Goal: Book appointment/travel/reservation

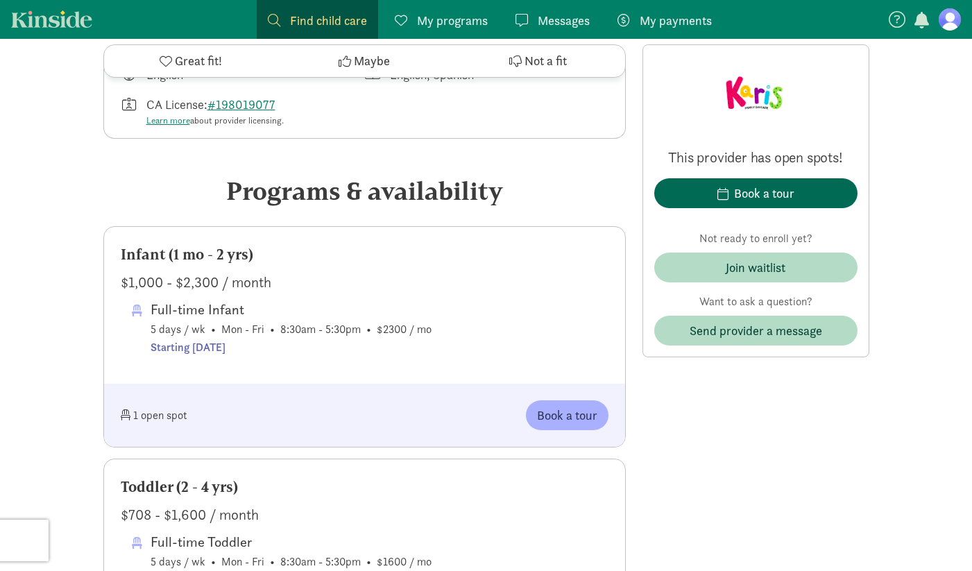
scroll to position [651, 0]
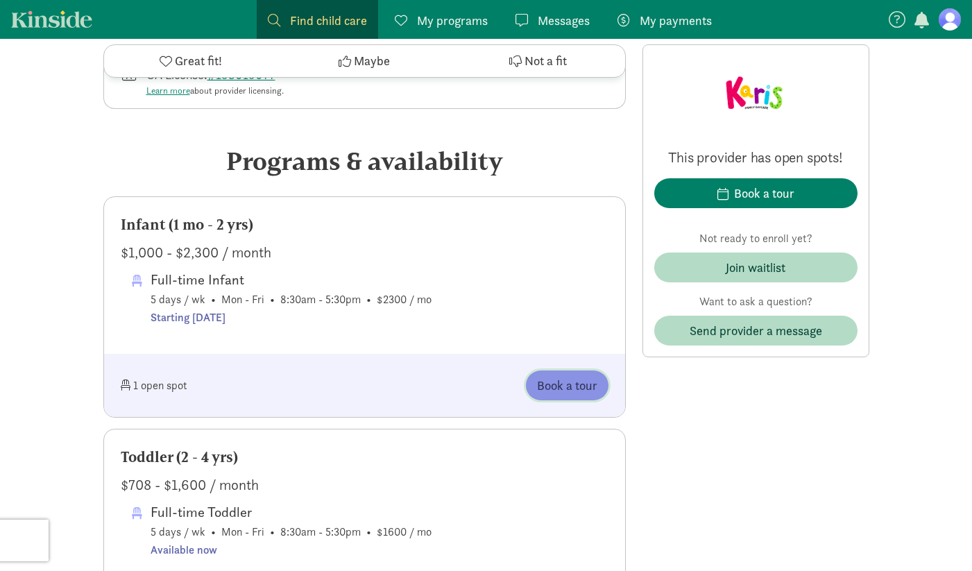
click at [588, 386] on span "Book a tour" at bounding box center [567, 385] width 60 height 19
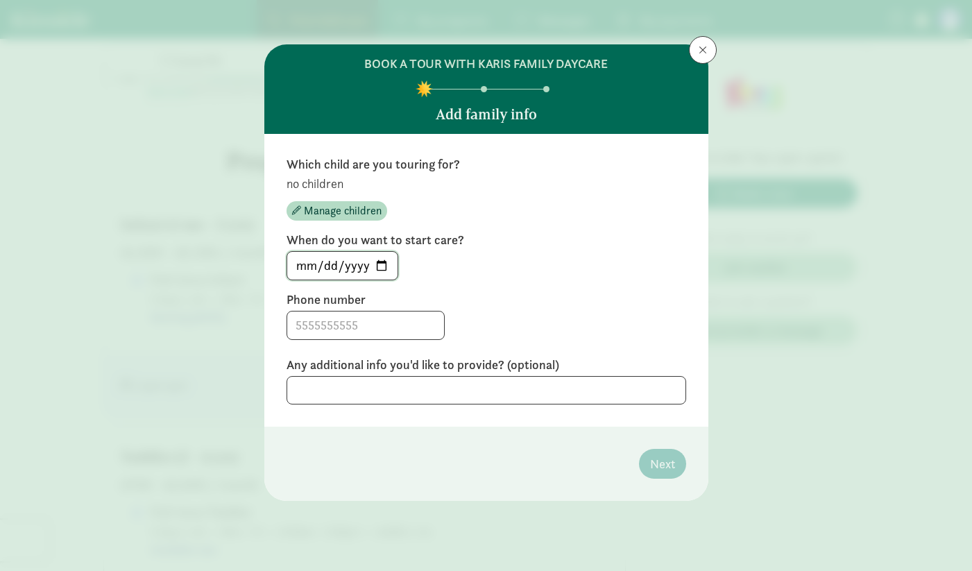
click at [379, 264] on input "[DATE]" at bounding box center [342, 266] width 110 height 28
click at [377, 264] on input "[DATE]" at bounding box center [342, 266] width 110 height 28
type input "[DATE]"
click at [355, 323] on input at bounding box center [365, 326] width 157 height 28
type input "2137183387"
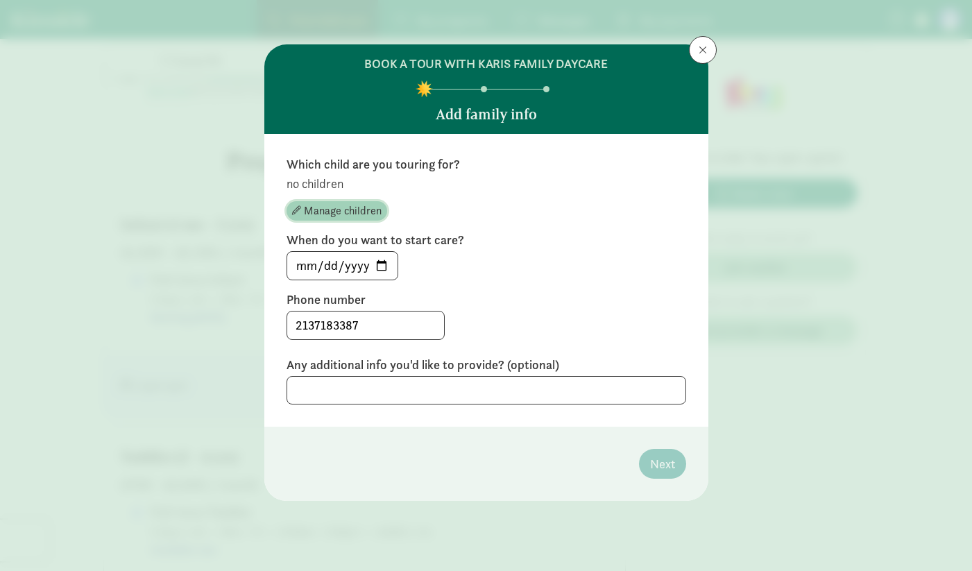
click at [360, 211] on span "Manage children" at bounding box center [343, 211] width 78 height 17
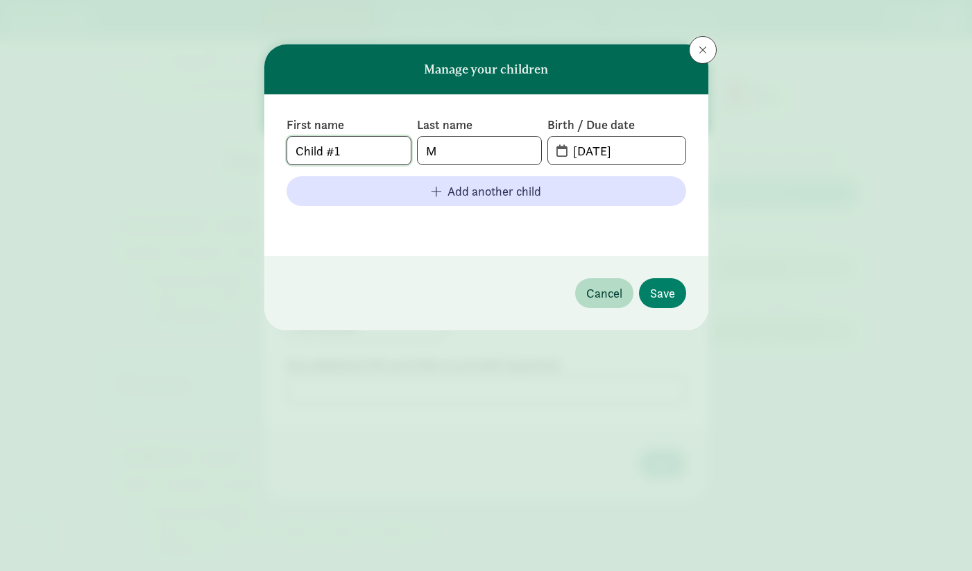
click at [365, 158] on input "Child #1" at bounding box center [348, 151] width 123 height 28
drag, startPoint x: 361, startPoint y: 158, endPoint x: 266, endPoint y: 143, distance: 96.3
click at [263, 146] on div "Manage your children First name Child #1 Last name M Birth / Due date [DATE] Ad…" at bounding box center [486, 285] width 972 height 571
type input "[PERSON_NAME]"
type input "Hashem"
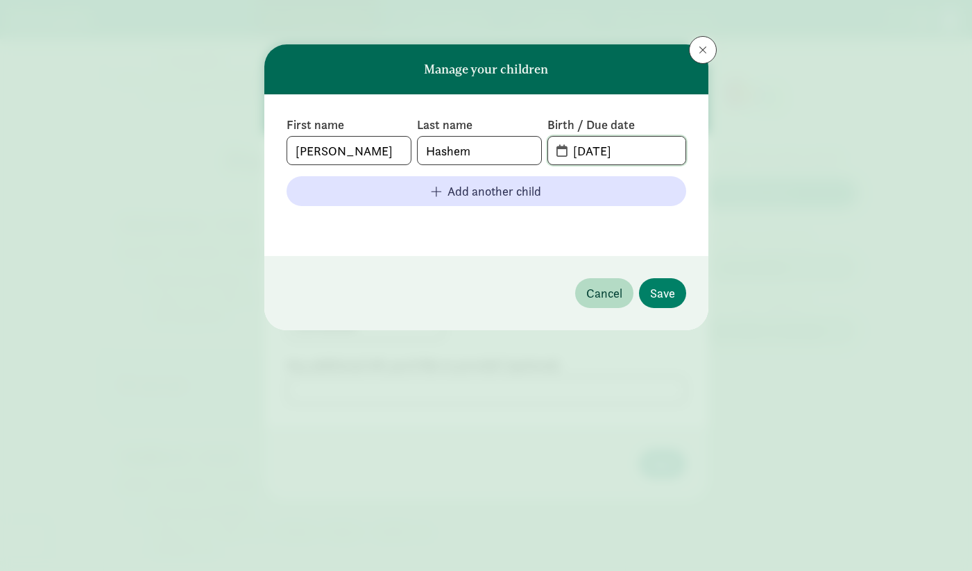
click at [593, 162] on input "[DATE]" at bounding box center [625, 151] width 120 height 28
click at [588, 150] on input "[DATE]" at bounding box center [625, 151] width 120 height 28
type input "[DATE]"
click at [667, 293] on span "Save" at bounding box center [662, 293] width 25 height 19
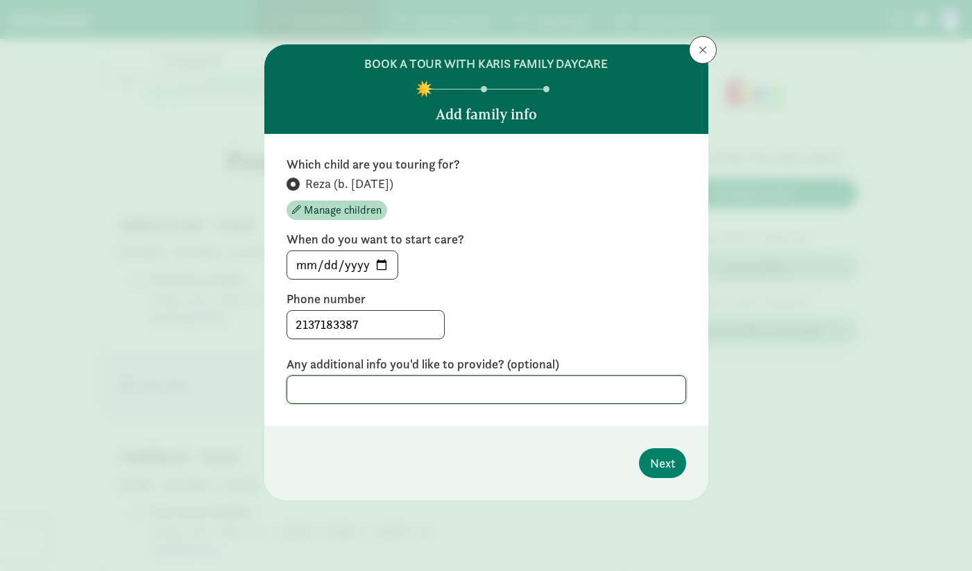
click at [463, 388] on textarea at bounding box center [487, 389] width 400 height 28
type textarea "L"
click at [652, 462] on span "Next" at bounding box center [662, 463] width 25 height 19
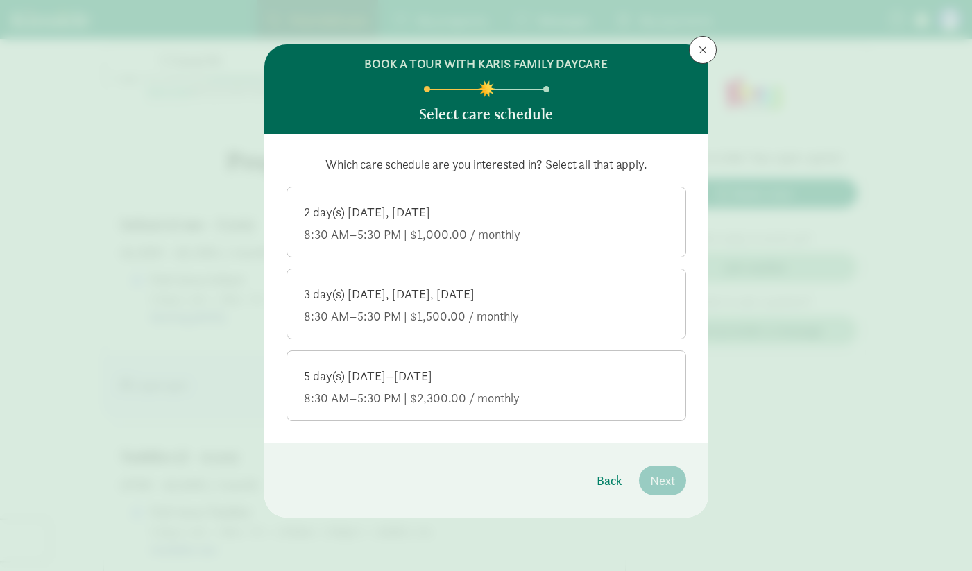
click at [501, 382] on div "5 day(s) [DATE]–[DATE]" at bounding box center [486, 376] width 365 height 17
click at [0, 0] on input "5 day(s) [DATE]–[DATE] 8:30 AM–5:30 PM | $2,300.00 / monthly" at bounding box center [0, 0] width 0 height 0
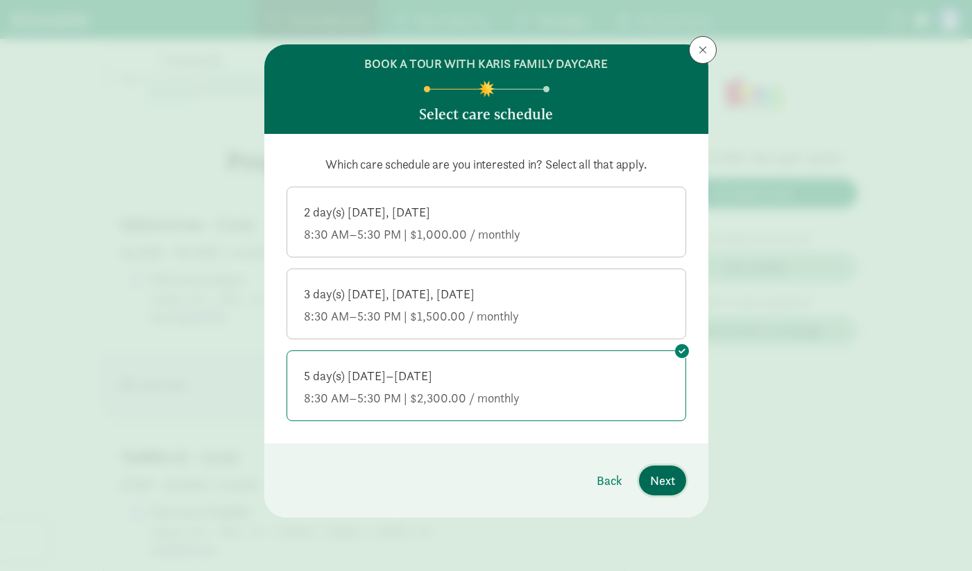
click at [654, 468] on button "Next" at bounding box center [662, 481] width 47 height 30
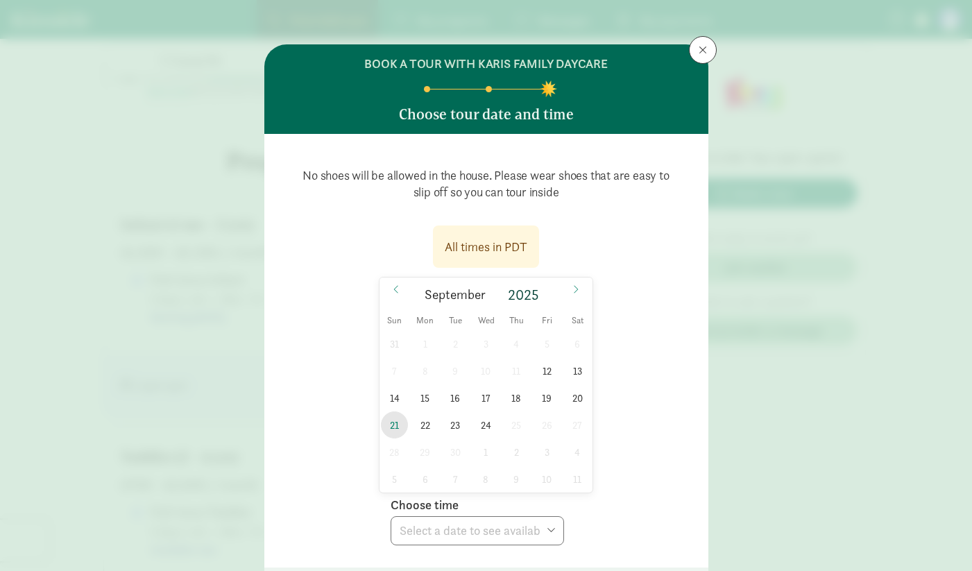
click at [397, 426] on span "21" at bounding box center [394, 424] width 27 height 27
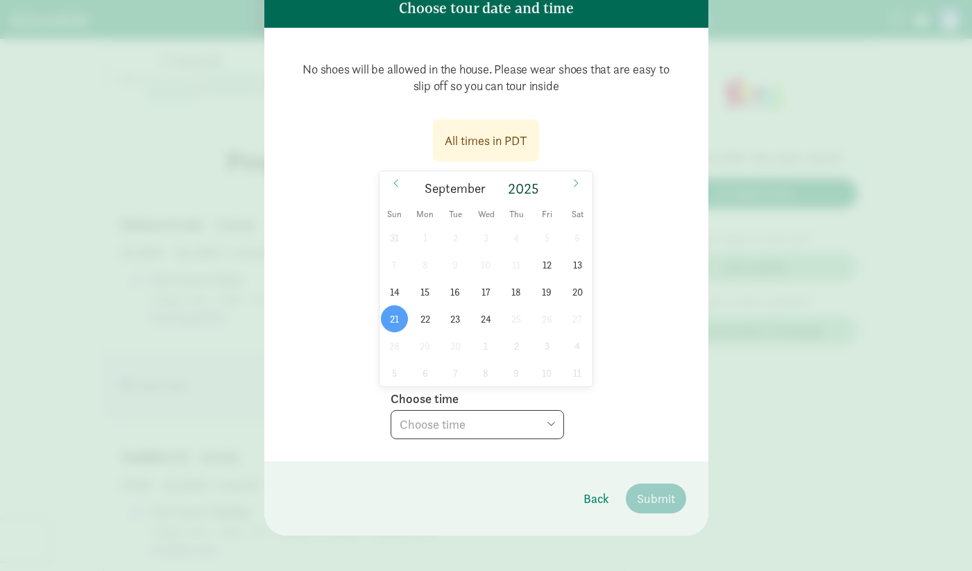
scroll to position [106, 0]
click at [545, 430] on select "Choose time 11:00 AM 11:30 AM 12:00 PM 12:30 PM 01:00 PM 01:30 PM 02:00 PM 02:3…" at bounding box center [477, 424] width 173 height 29
click at [551, 297] on span "19" at bounding box center [547, 291] width 27 height 27
click at [511, 420] on select "Choose time 03:30 PM 04:00 PM 04:30 PM 05:00 PM" at bounding box center [477, 424] width 173 height 29
select select "[DATE]T17:00:00.000-07:00"
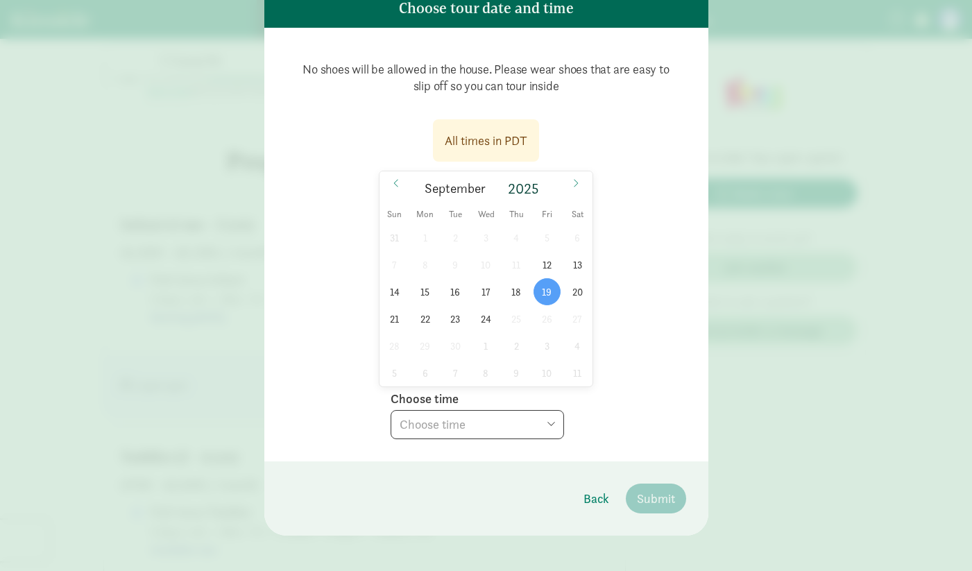
click at [391, 410] on select "Choose time 03:30 PM 04:00 PM 04:30 PM 05:00 PM" at bounding box center [477, 424] width 173 height 29
click at [638, 496] on span "Submit" at bounding box center [656, 498] width 38 height 19
